Goal: Task Accomplishment & Management: Manage account settings

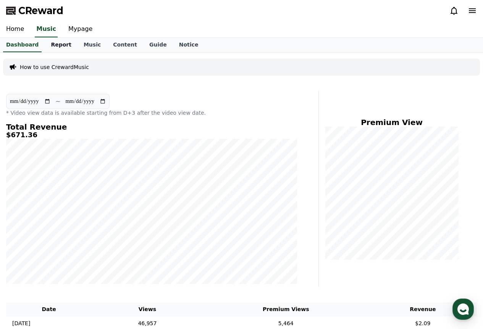
click at [62, 39] on link "Report" at bounding box center [61, 45] width 33 height 14
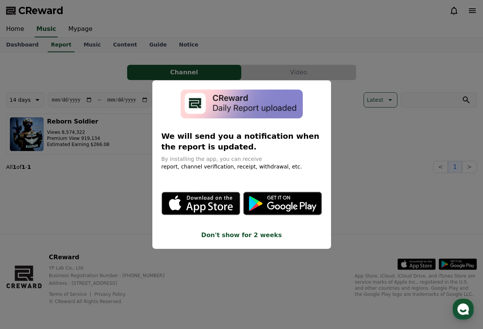
click at [358, 120] on button "close modal" at bounding box center [241, 164] width 483 height 329
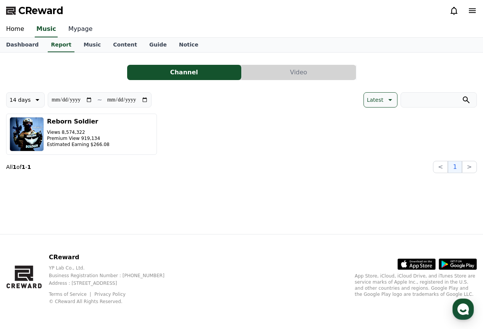
click at [71, 29] on link "Mypage" at bounding box center [80, 29] width 36 height 16
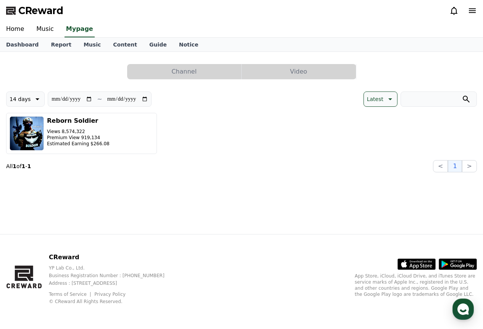
select select "**********"
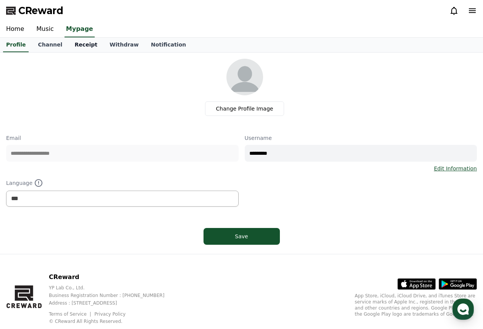
click at [78, 48] on link "Receipt" at bounding box center [85, 45] width 35 height 14
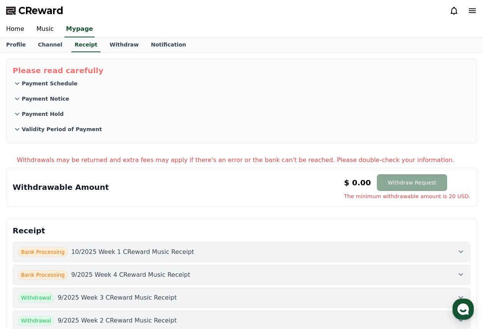
click at [217, 273] on div "Bank Processing 9/2025 Week 4 CReward Music Receipt" at bounding box center [242, 275] width 448 height 10
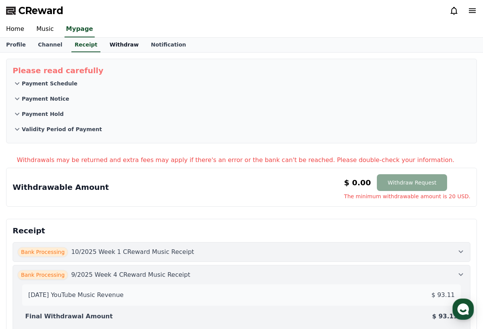
click at [114, 49] on link "Withdraw" at bounding box center [123, 45] width 41 height 14
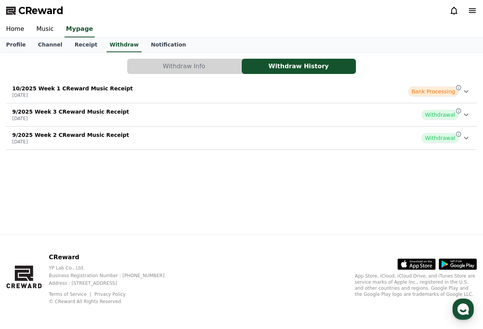
click at [254, 95] on div "10/2025 Week 1 CReward Music Receipt [DATE] Bank Processing" at bounding box center [241, 92] width 470 height 20
